Goal: Task Accomplishment & Management: Use online tool/utility

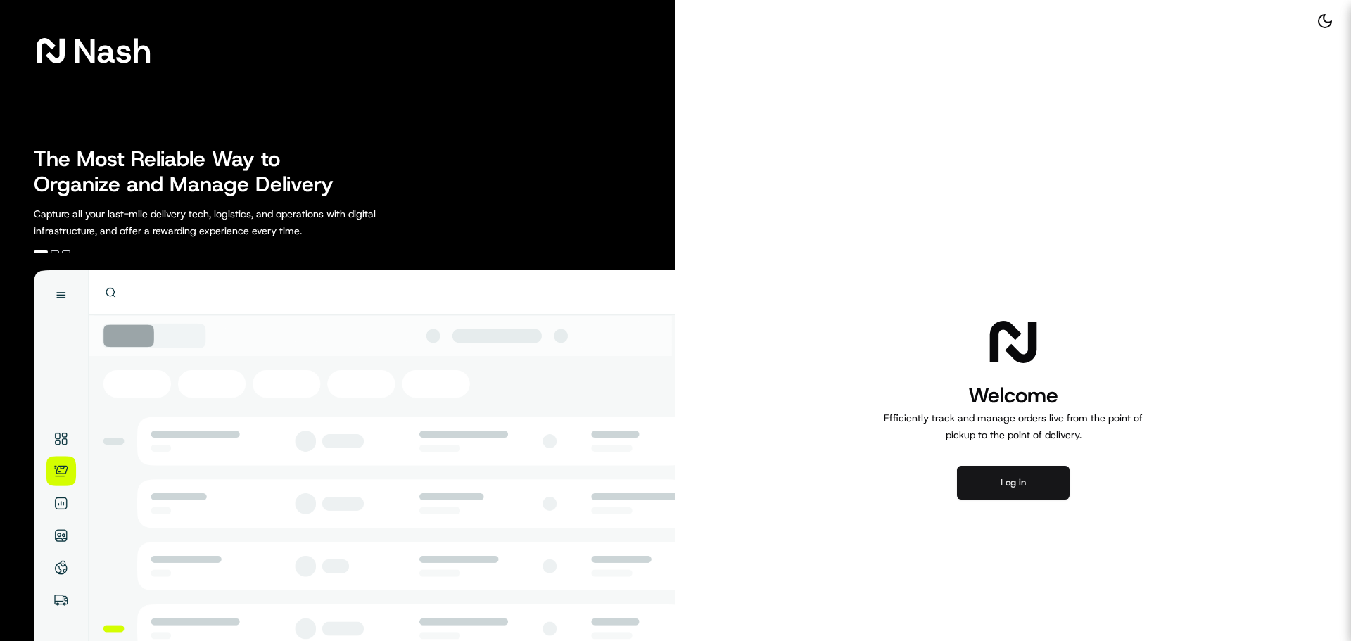
click at [1018, 466] on button "Log in" at bounding box center [1013, 483] width 113 height 34
